Goal: Information Seeking & Learning: Get advice/opinions

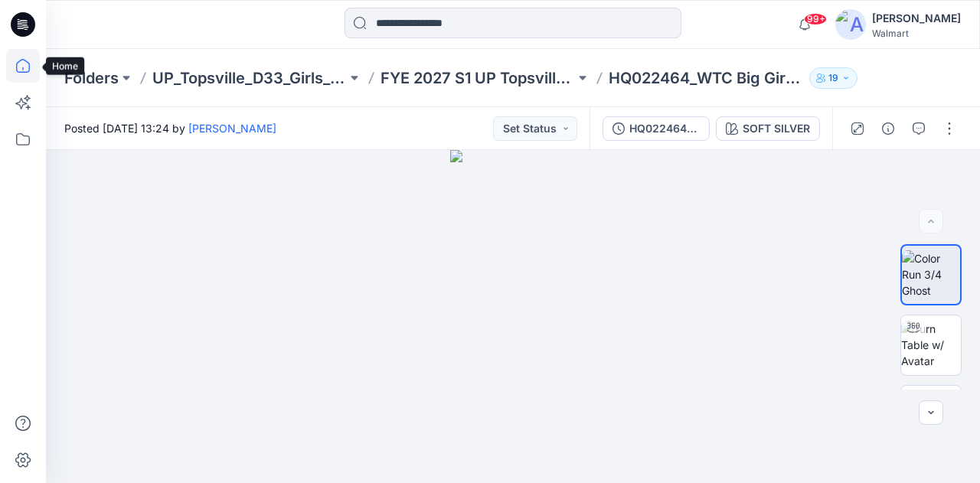
click at [34, 67] on icon at bounding box center [23, 66] width 34 height 34
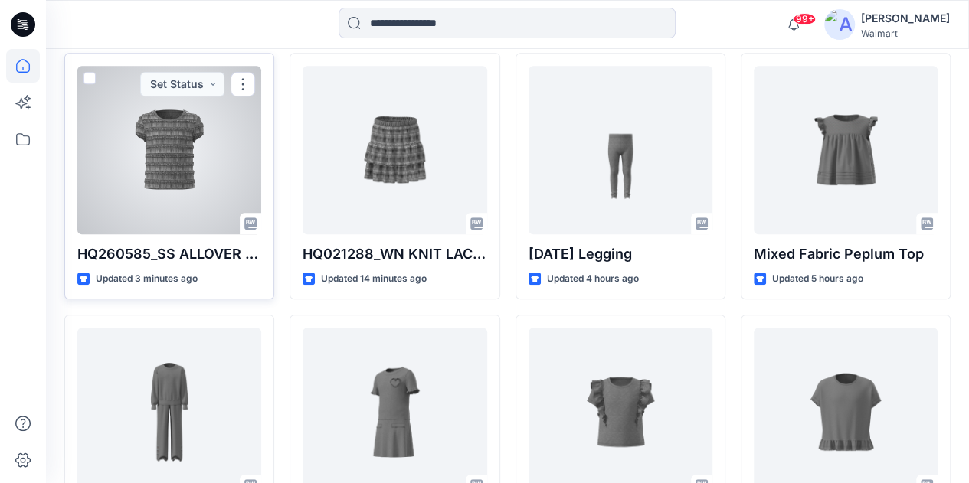
scroll to position [459, 0]
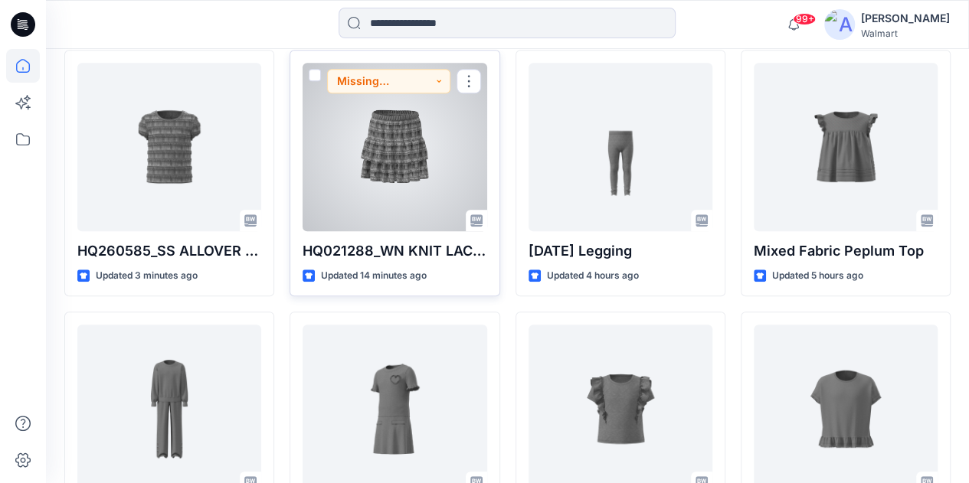
click at [360, 160] on div at bounding box center [394, 147] width 184 height 168
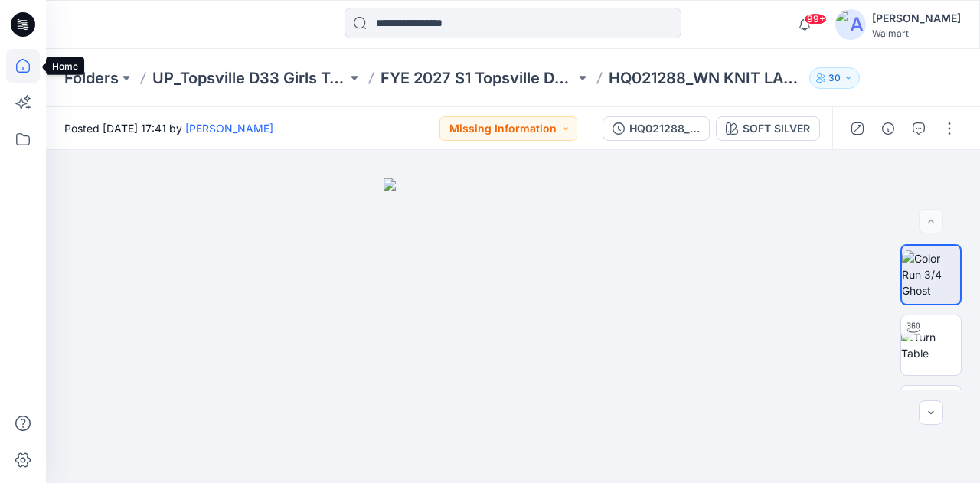
drag, startPoint x: 24, startPoint y: 70, endPoint x: 39, endPoint y: 76, distance: 15.8
click at [24, 70] on icon at bounding box center [23, 66] width 34 height 34
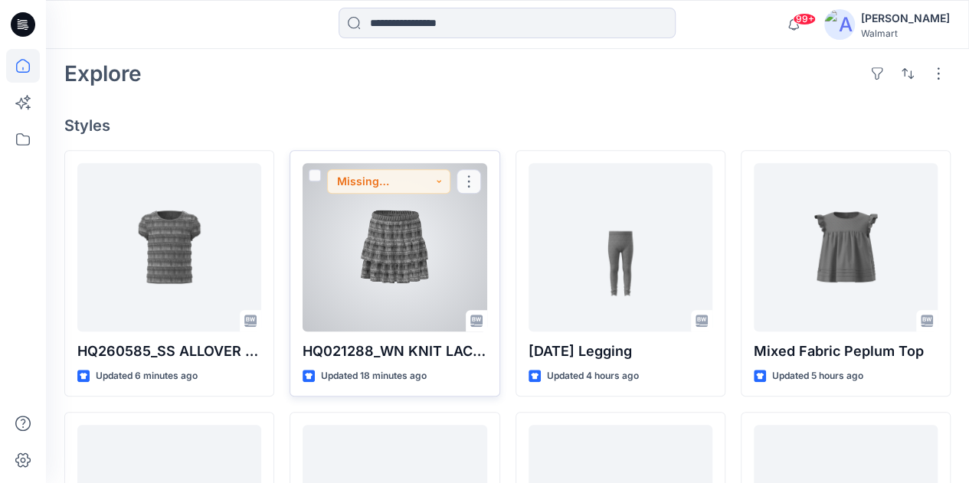
scroll to position [383, 0]
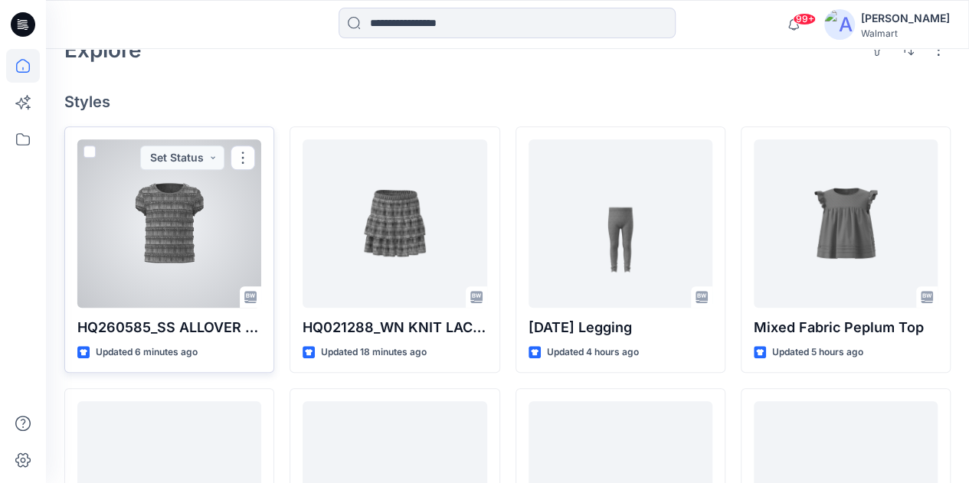
click at [198, 227] on div at bounding box center [169, 223] width 184 height 168
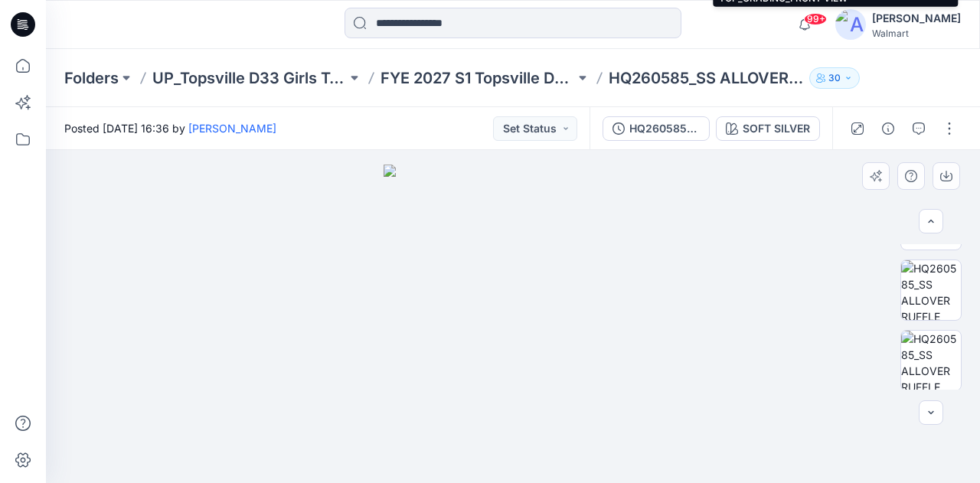
scroll to position [690, 0]
click at [394, 18] on input at bounding box center [513, 23] width 337 height 31
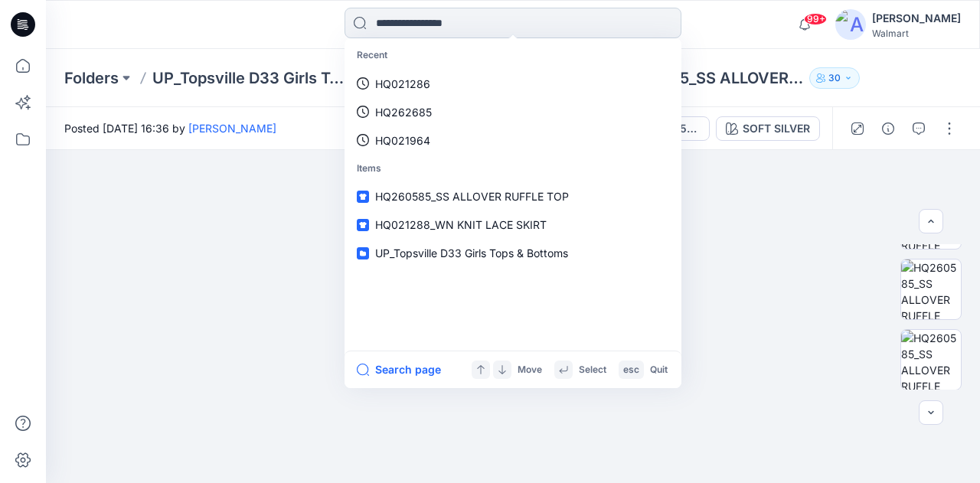
paste input "********"
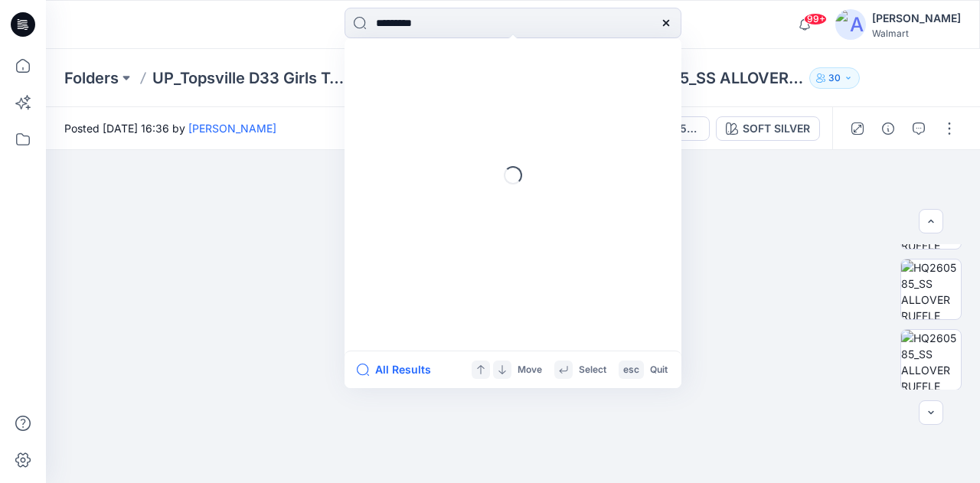
type input "********"
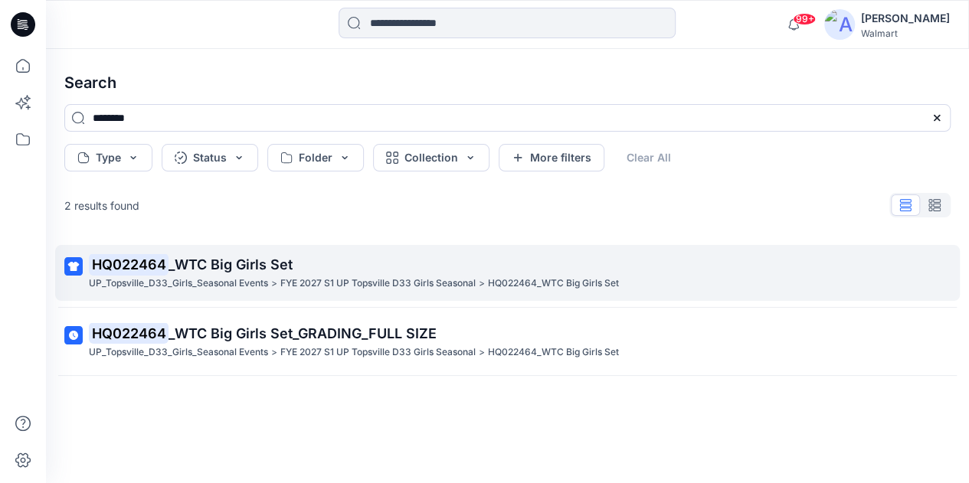
click at [231, 255] on p "HQ022464 _WTC Big Girls Set" at bounding box center [506, 264] width 834 height 21
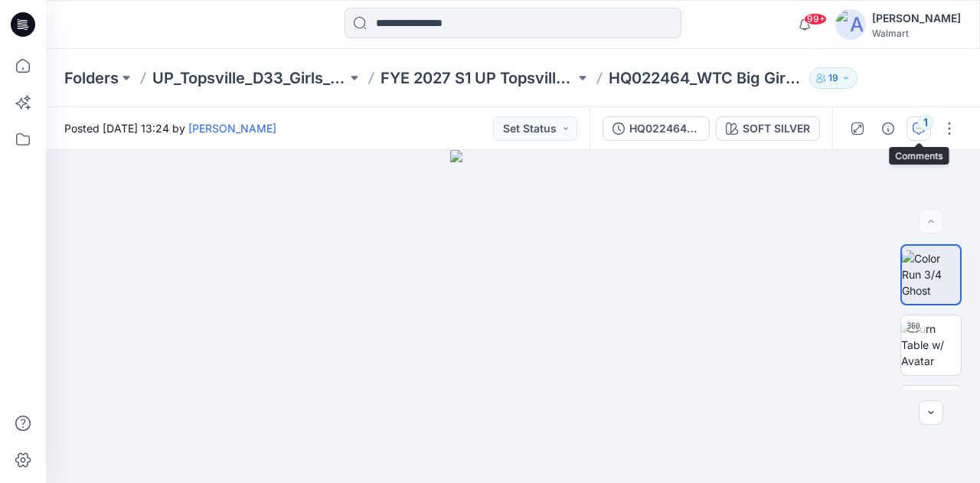
click at [922, 128] on div "1" at bounding box center [925, 122] width 15 height 15
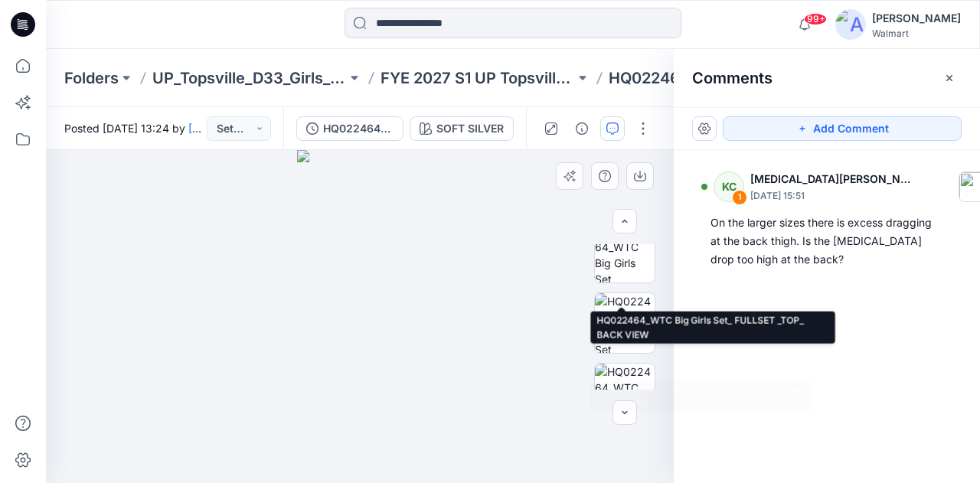
scroll to position [760, 0]
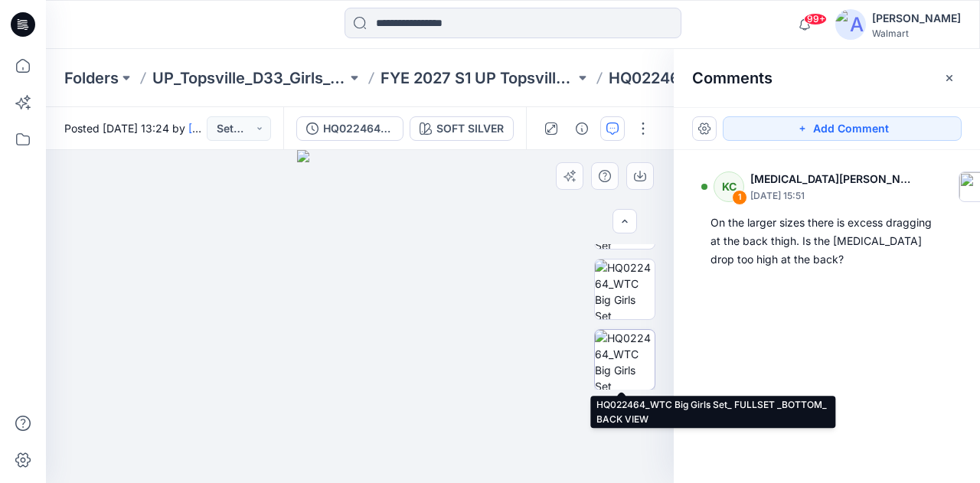
click at [637, 358] on img at bounding box center [625, 360] width 60 height 60
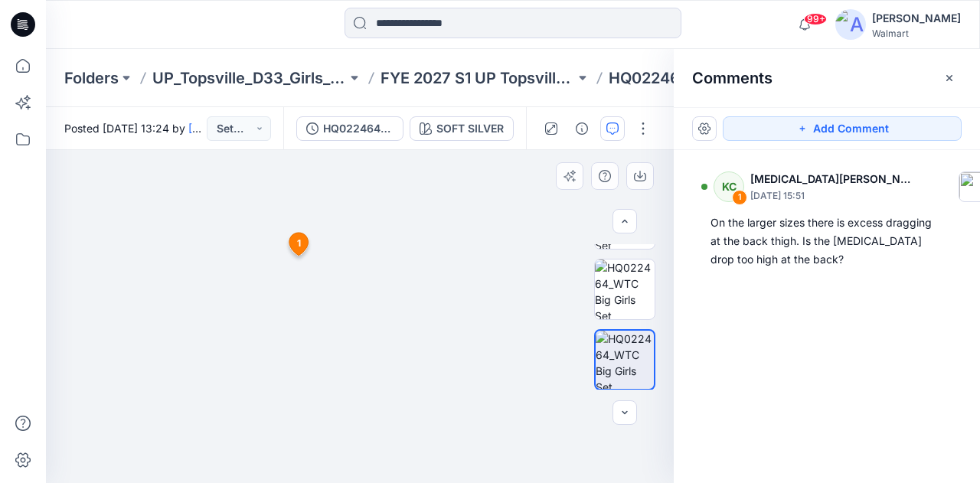
drag, startPoint x: 554, startPoint y: 392, endPoint x: 239, endPoint y: 305, distance: 326.5
drag, startPoint x: 447, startPoint y: 325, endPoint x: 341, endPoint y: 319, distance: 105.8
click at [627, 410] on icon "button" at bounding box center [625, 413] width 12 height 12
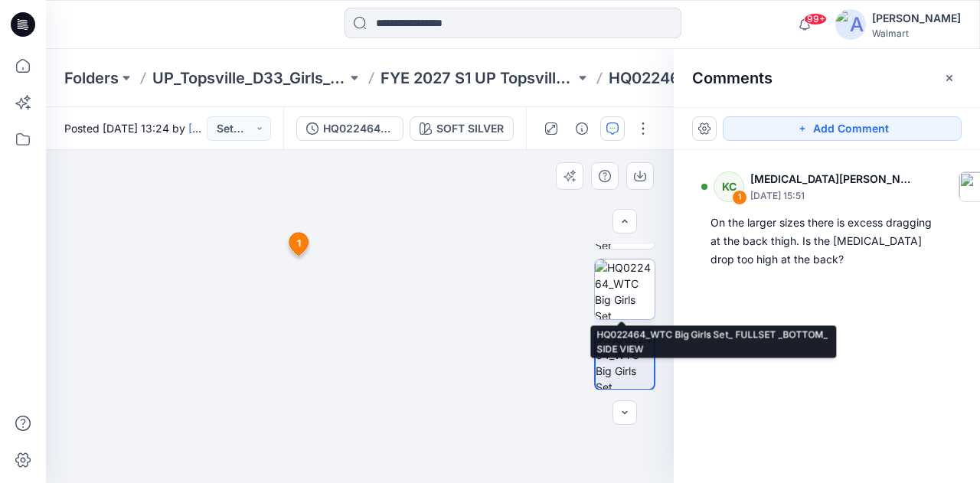
click at [623, 273] on img at bounding box center [625, 290] width 60 height 60
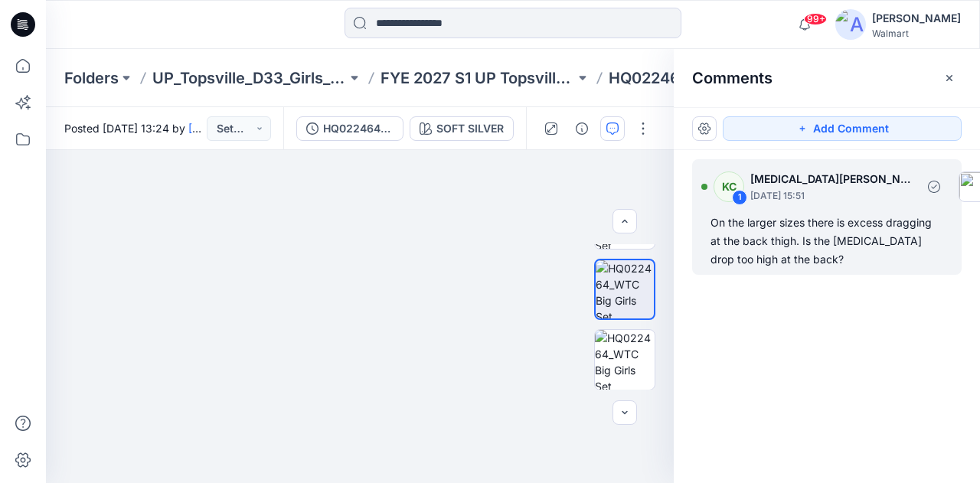
click at [784, 235] on div "On the larger sizes there is excess dragging at the back thigh. Is the [MEDICAL…" at bounding box center [826, 241] width 233 height 55
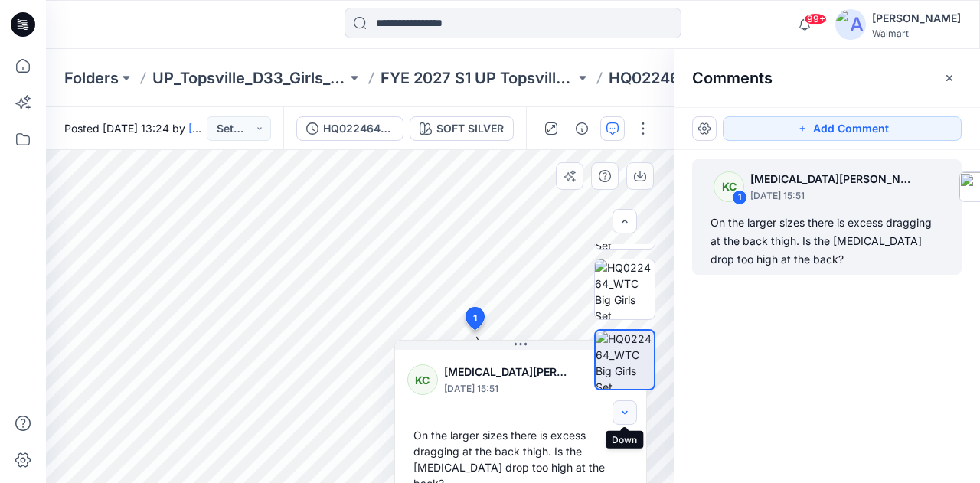
click at [626, 413] on icon "button" at bounding box center [625, 413] width 12 height 12
click at [756, 401] on div "KC 1 [MEDICAL_DATA][PERSON_NAME] [DATE] 15:51 On the larger sizes there is exce…" at bounding box center [827, 288] width 306 height 276
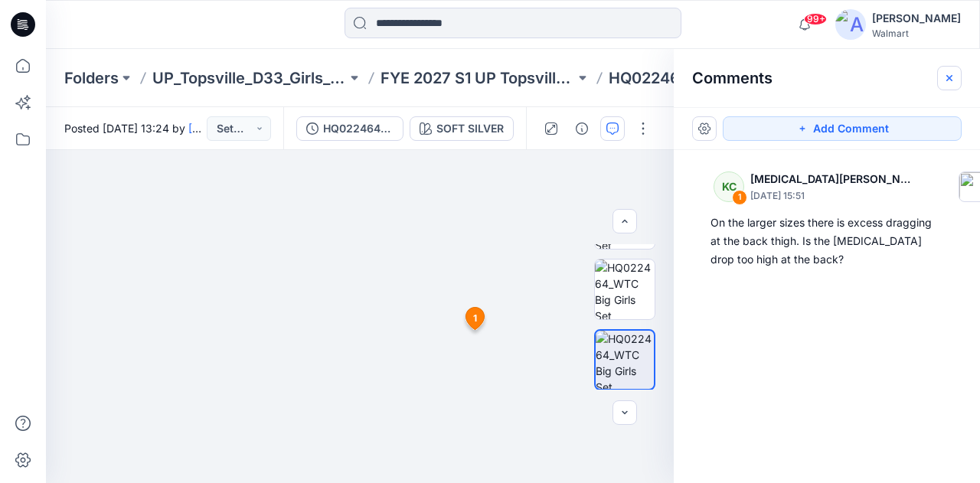
click at [949, 73] on icon "button" at bounding box center [949, 78] width 12 height 12
